Goal: Task Accomplishment & Management: Manage account settings

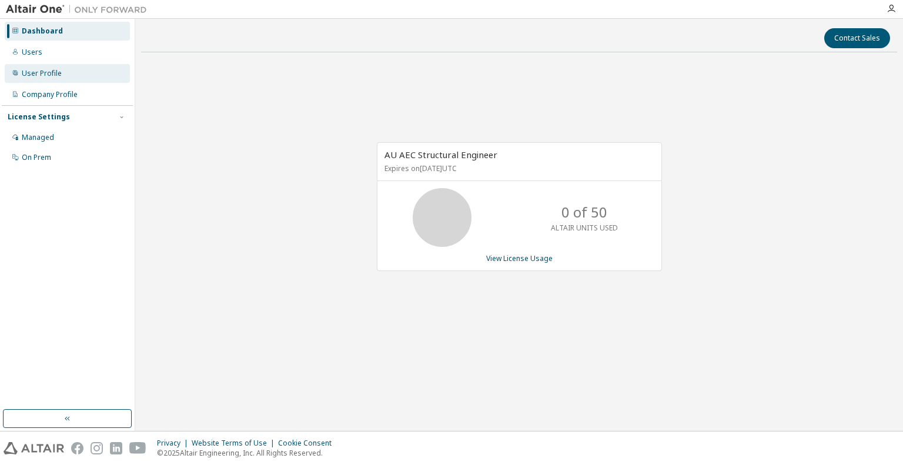
click at [30, 72] on div "User Profile" at bounding box center [42, 73] width 40 height 9
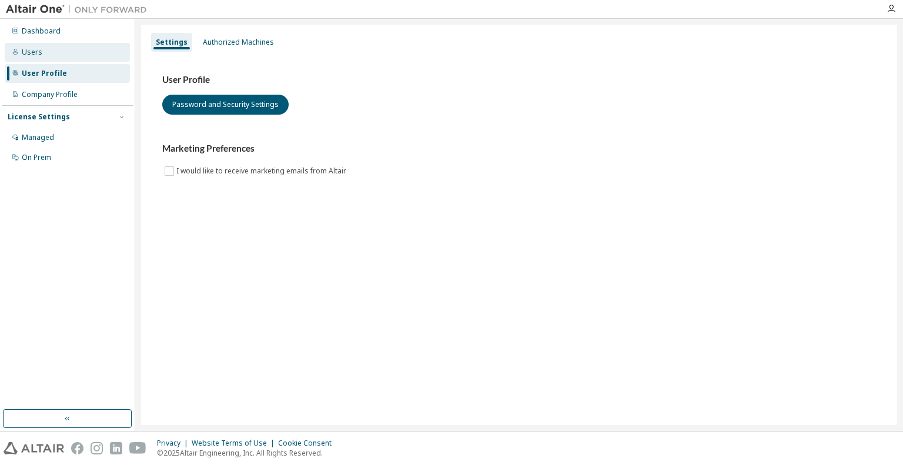
click at [33, 56] on div "Users" at bounding box center [32, 52] width 21 height 9
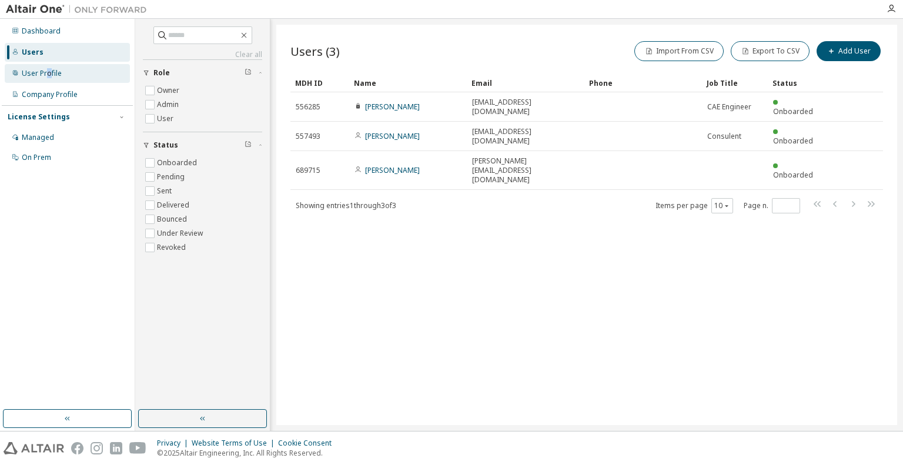
click at [48, 75] on div "User Profile" at bounding box center [42, 73] width 40 height 9
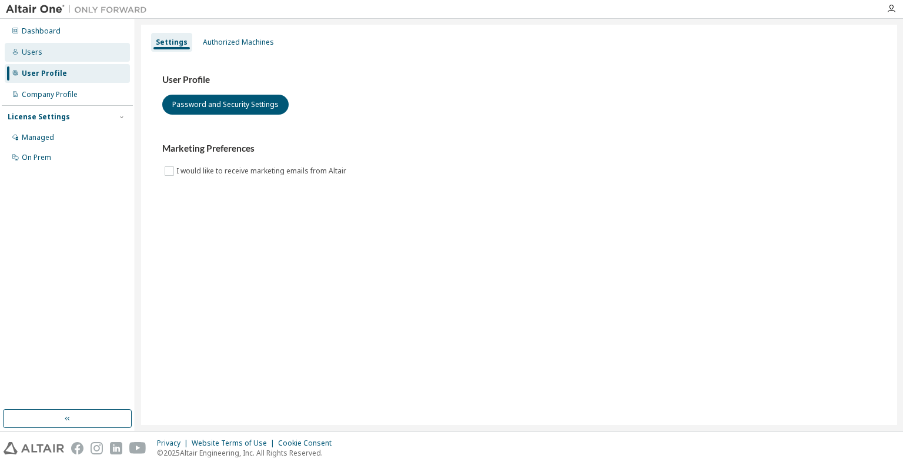
click at [49, 61] on div "Users" at bounding box center [67, 52] width 125 height 19
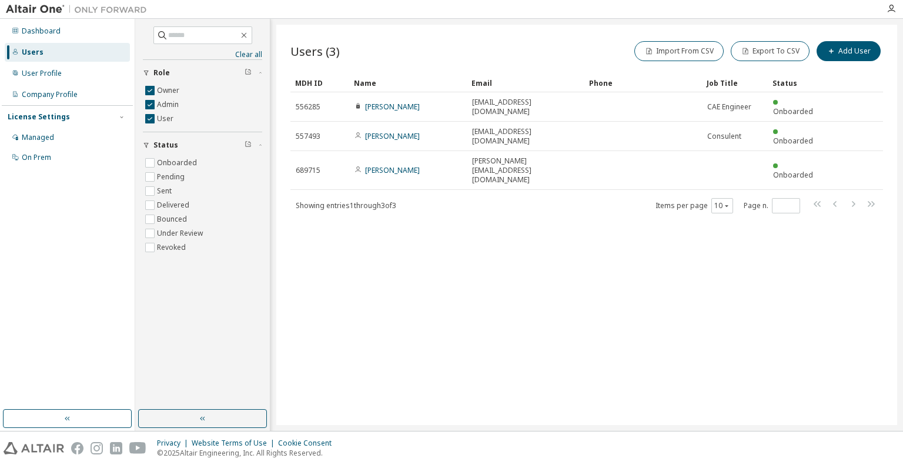
click at [55, 82] on div "User Profile" at bounding box center [67, 73] width 125 height 19
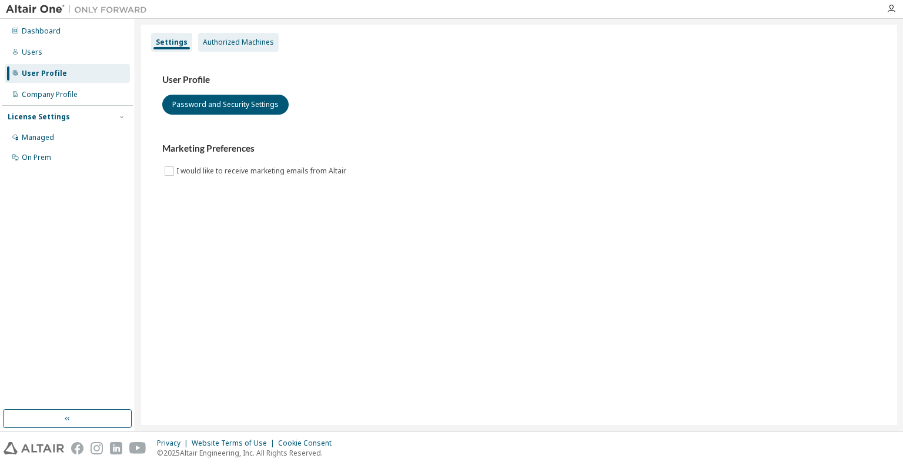
click at [232, 48] on div "Authorized Machines" at bounding box center [238, 42] width 81 height 19
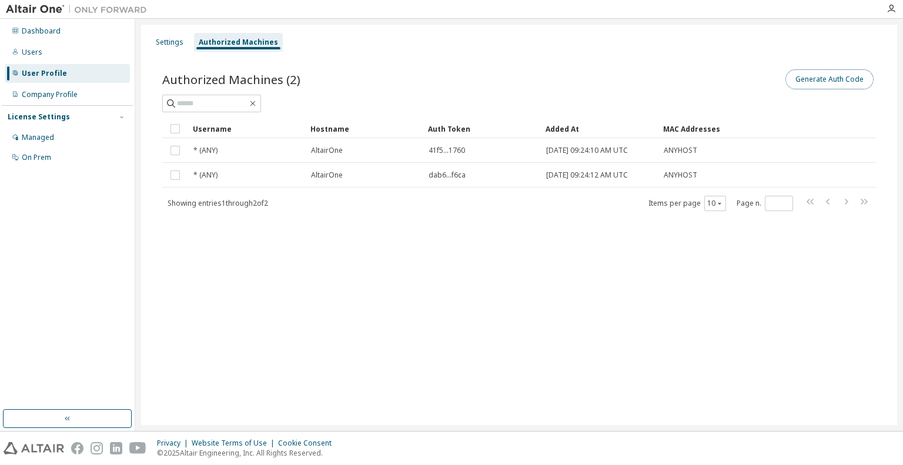
click at [849, 79] on button "Generate Auth Code" at bounding box center [829, 79] width 88 height 20
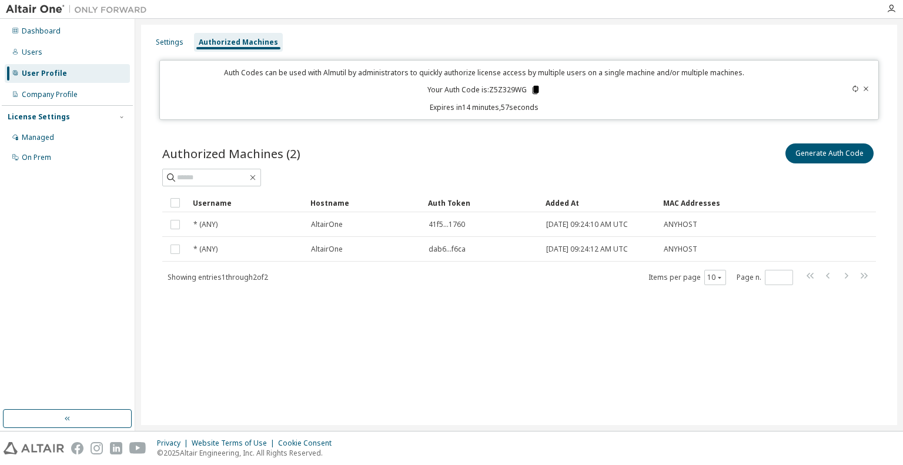
click at [533, 90] on icon at bounding box center [535, 90] width 6 height 8
